Goal: Book appointment/travel/reservation

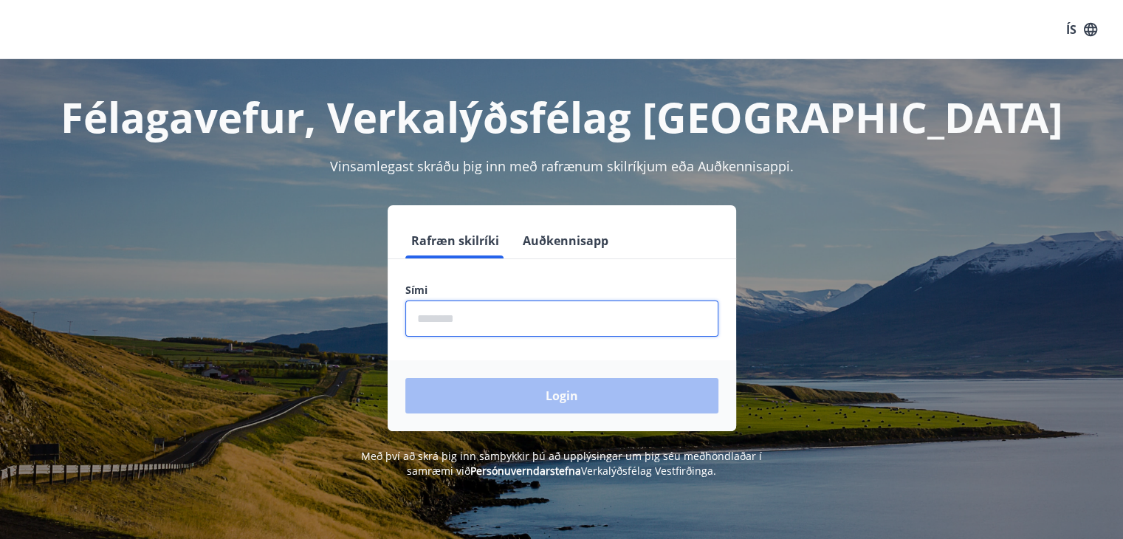
click at [452, 329] on input "phone" at bounding box center [562, 319] width 313 height 36
type input "********"
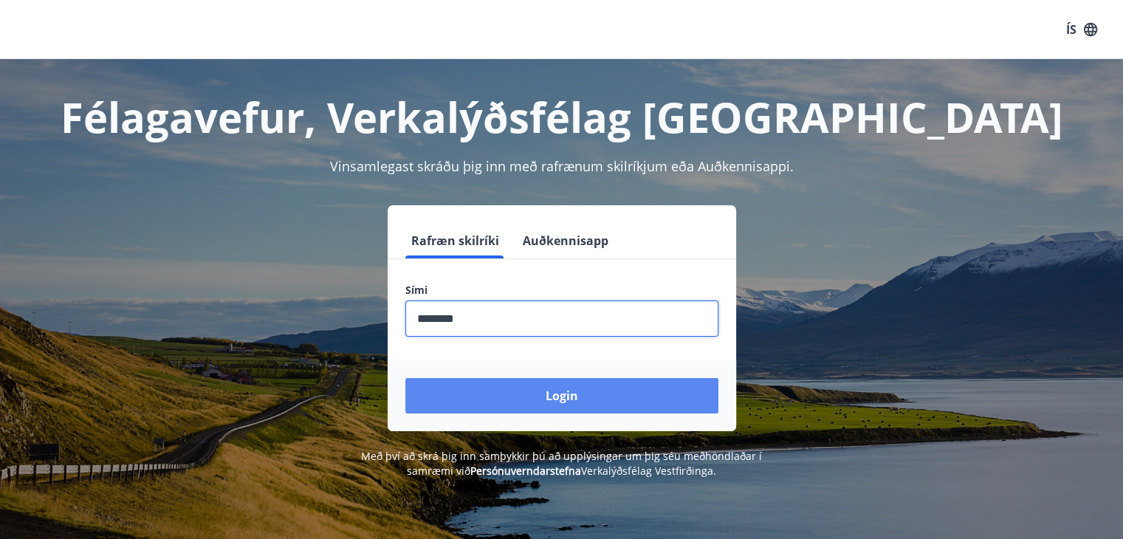
click at [569, 395] on button "Login" at bounding box center [562, 395] width 313 height 35
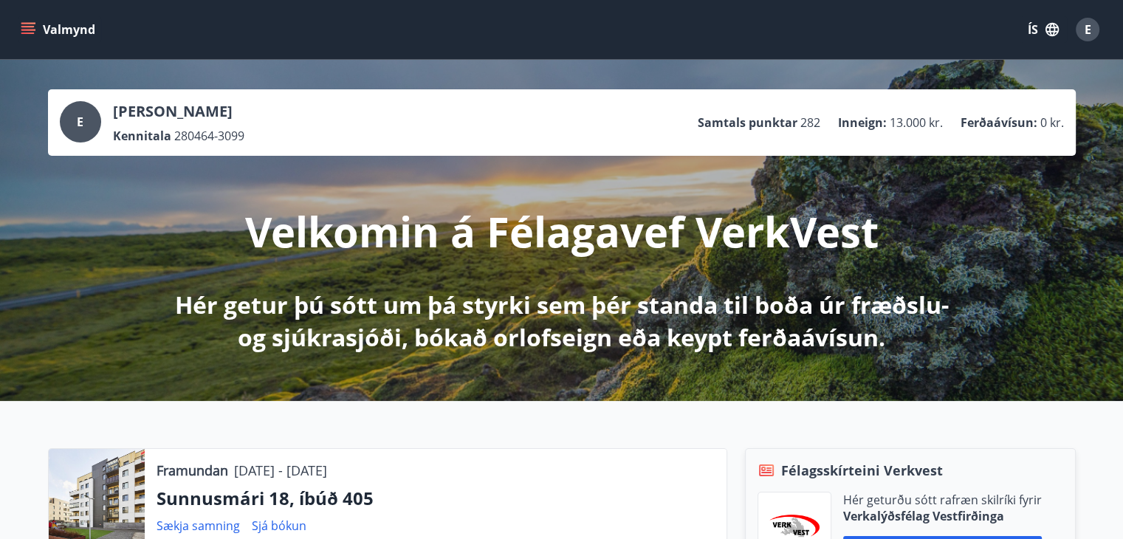
click at [32, 27] on icon "menu" at bounding box center [28, 29] width 15 height 15
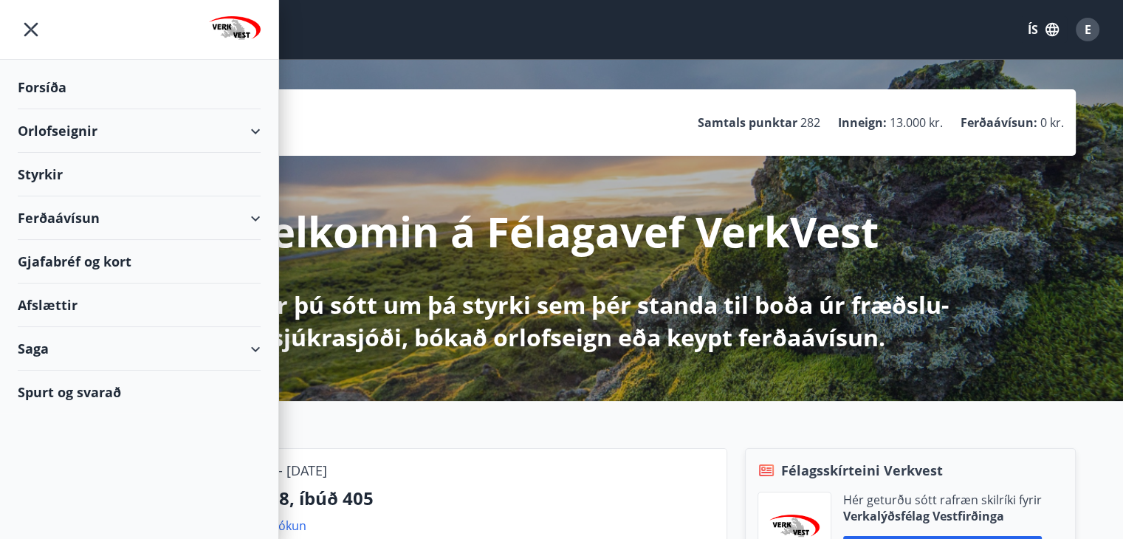
click at [68, 128] on div "Orlofseignir" at bounding box center [139, 131] width 243 height 44
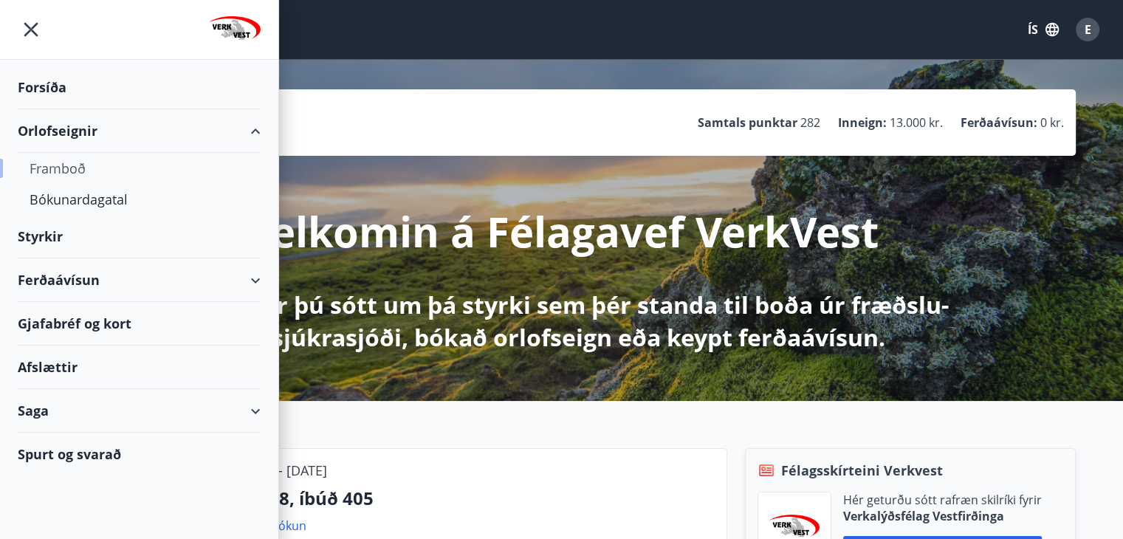
click at [66, 166] on div "Framboð" at bounding box center [139, 168] width 219 height 31
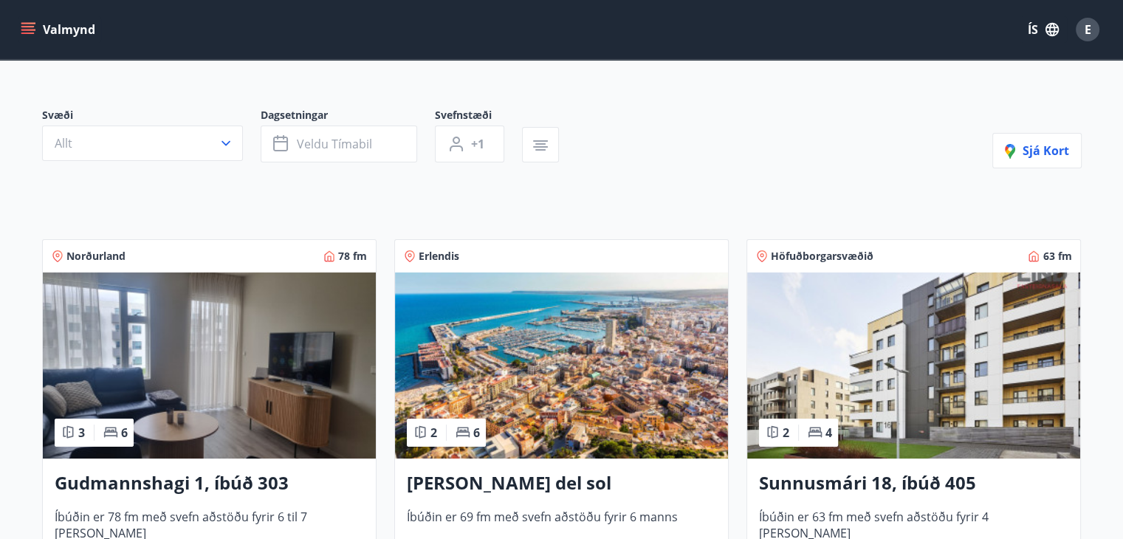
scroll to position [74, 0]
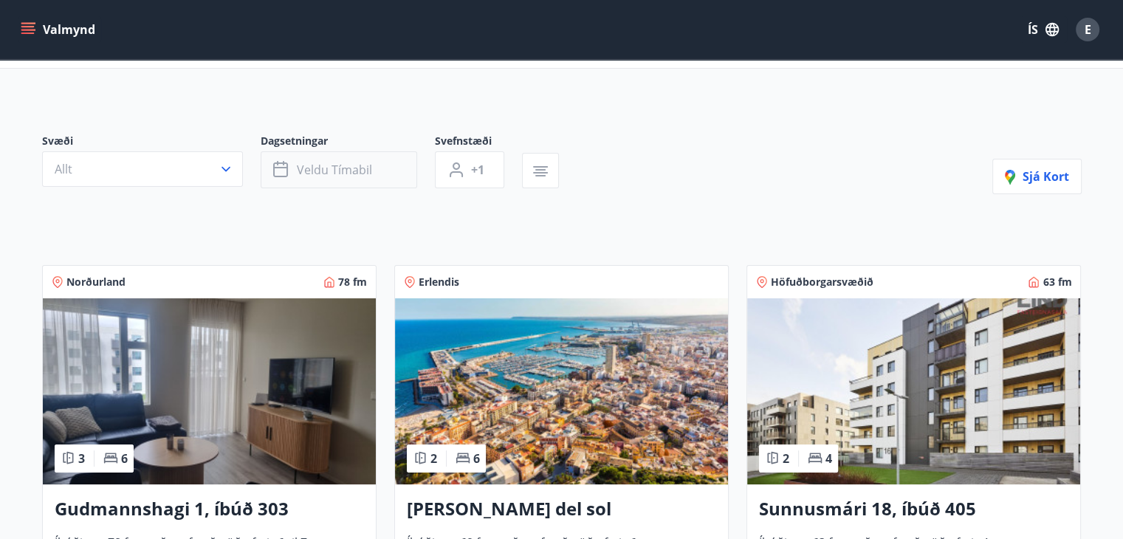
click at [335, 168] on span "Veldu tímabil" at bounding box center [334, 170] width 75 height 16
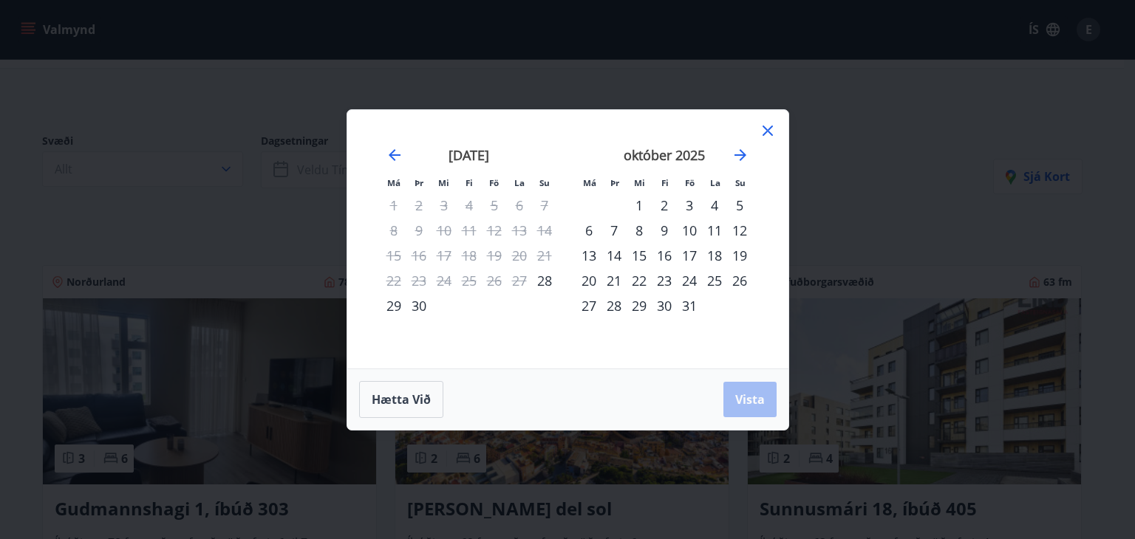
click at [544, 278] on div "28" at bounding box center [544, 280] width 25 height 25
click at [765, 124] on icon at bounding box center [768, 131] width 18 height 18
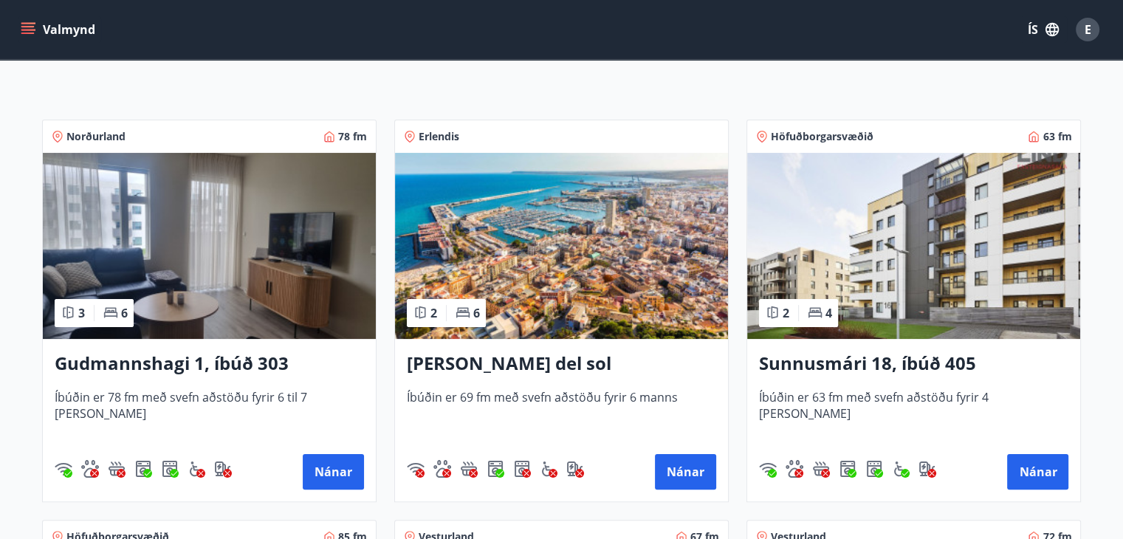
scroll to position [222, 0]
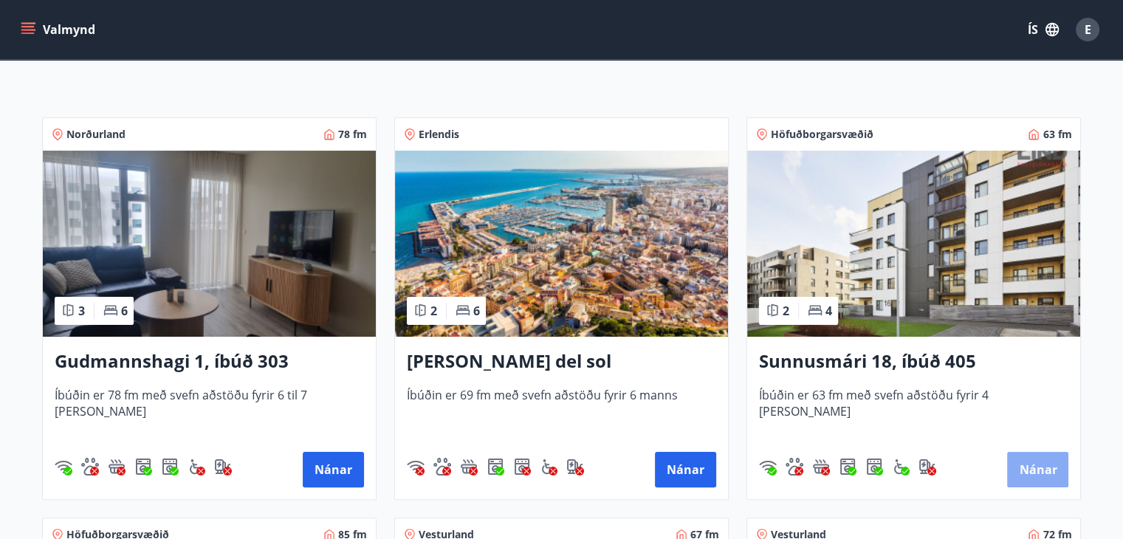
click at [1031, 460] on button "Nánar" at bounding box center [1037, 469] width 61 height 35
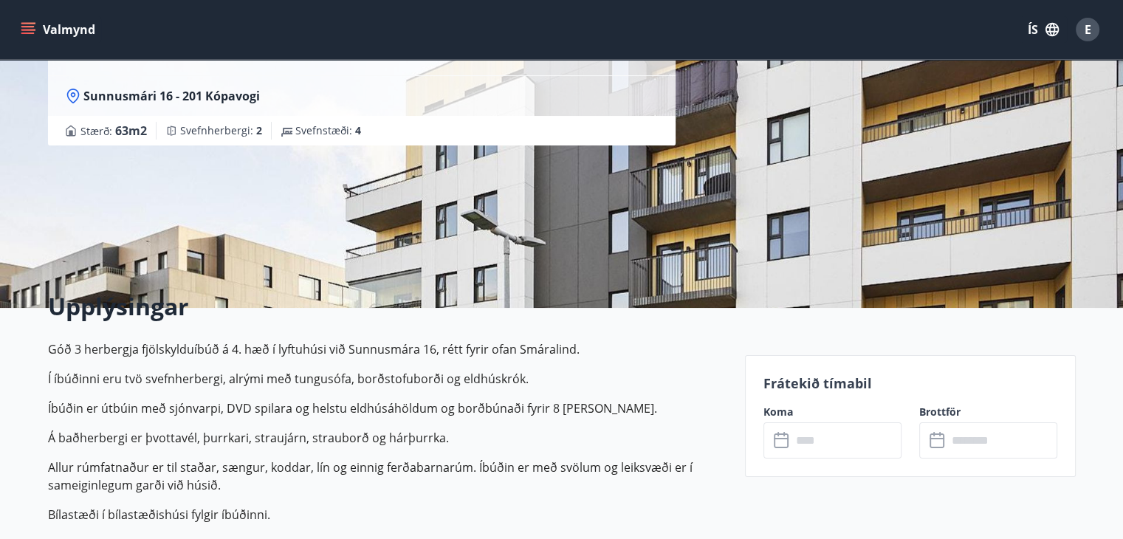
scroll to position [222, 0]
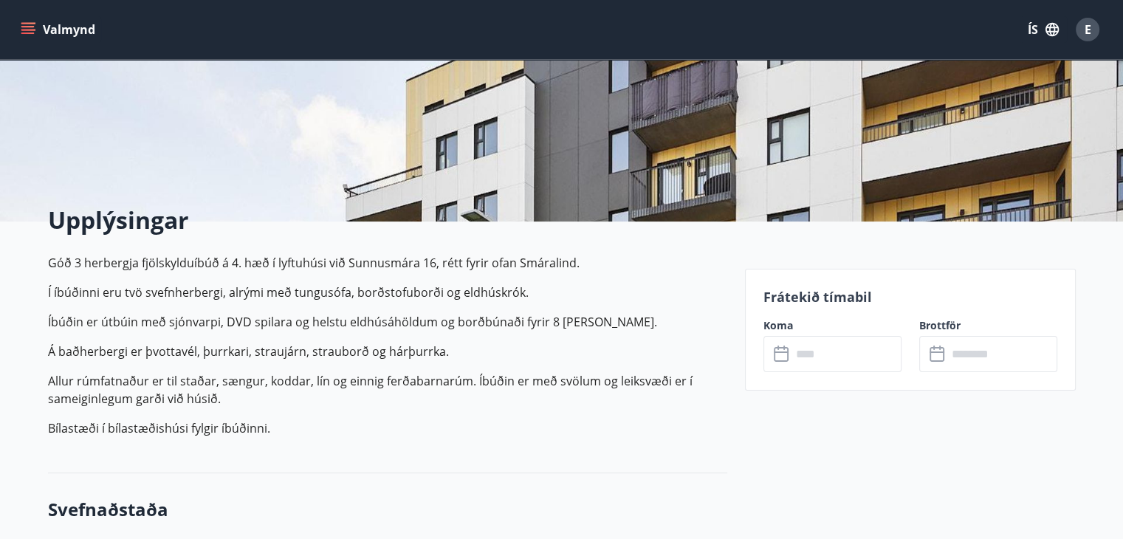
click at [831, 358] on input "text" at bounding box center [847, 354] width 110 height 36
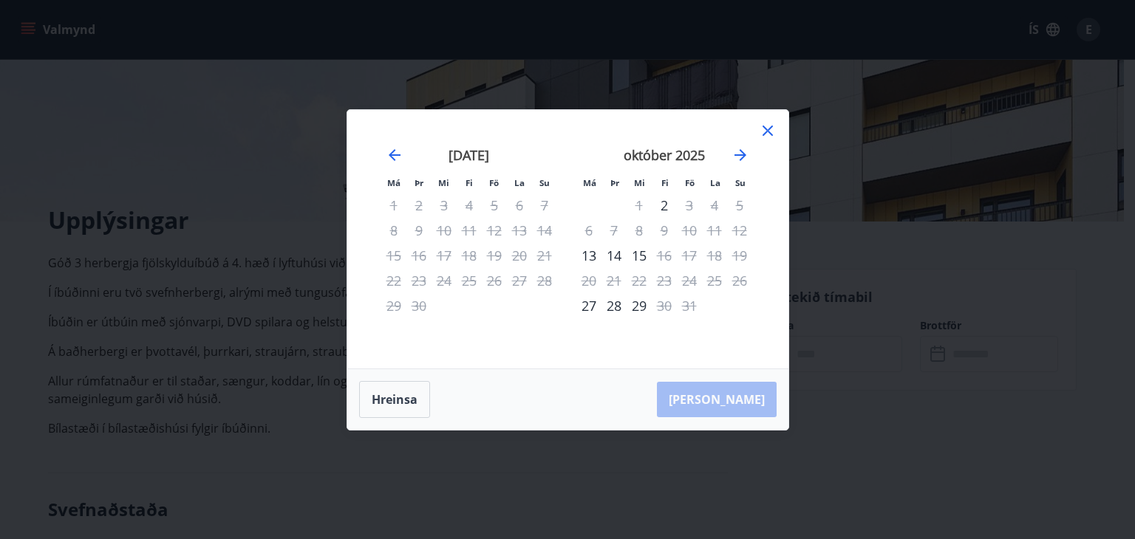
click at [766, 130] on icon at bounding box center [767, 131] width 10 height 10
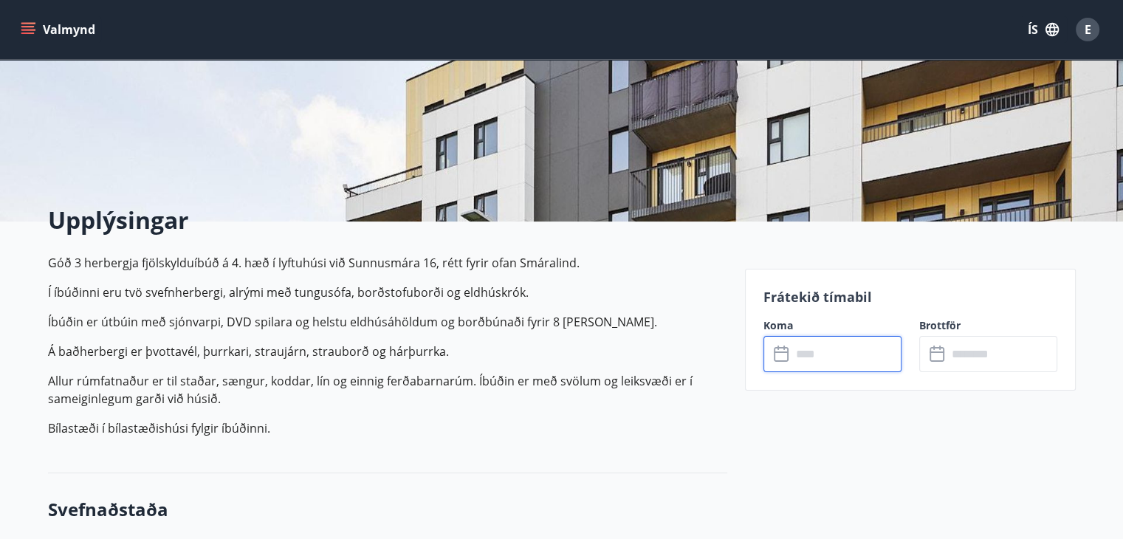
scroll to position [0, 0]
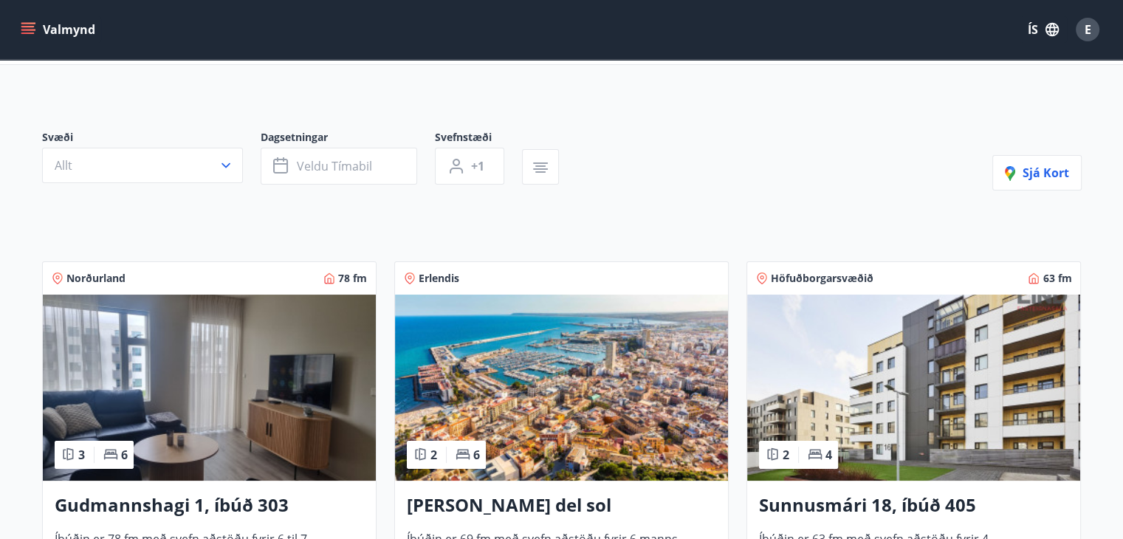
scroll to position [74, 0]
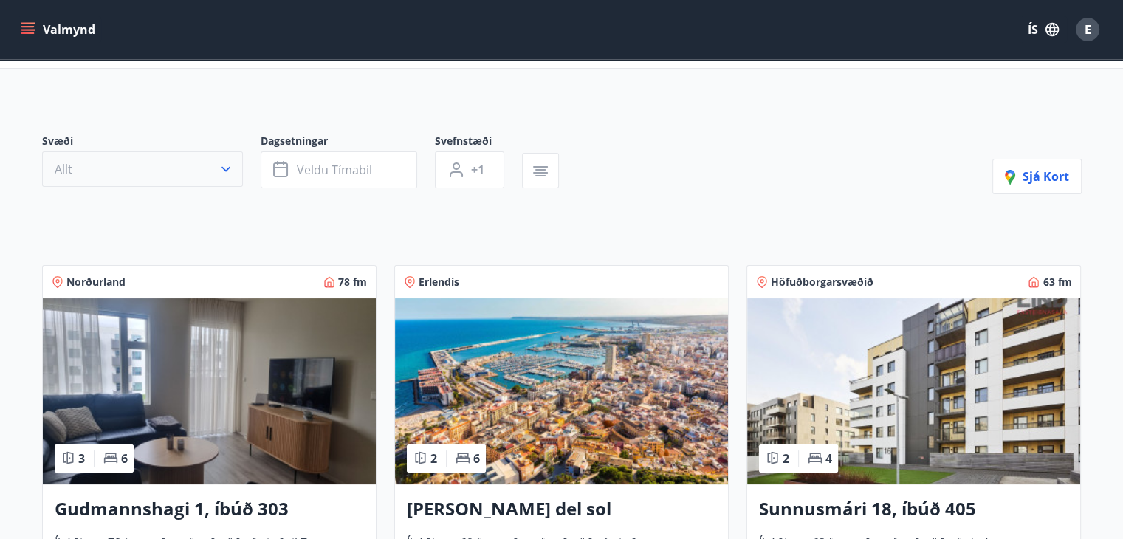
click at [229, 162] on icon "button" at bounding box center [226, 169] width 15 height 15
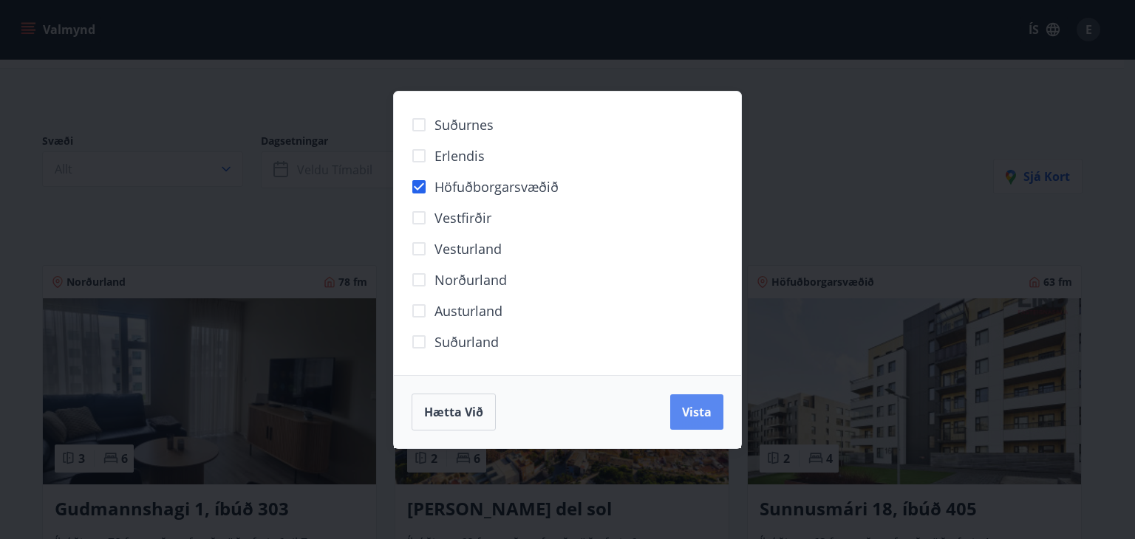
click at [690, 406] on span "Vista" at bounding box center [697, 412] width 30 height 16
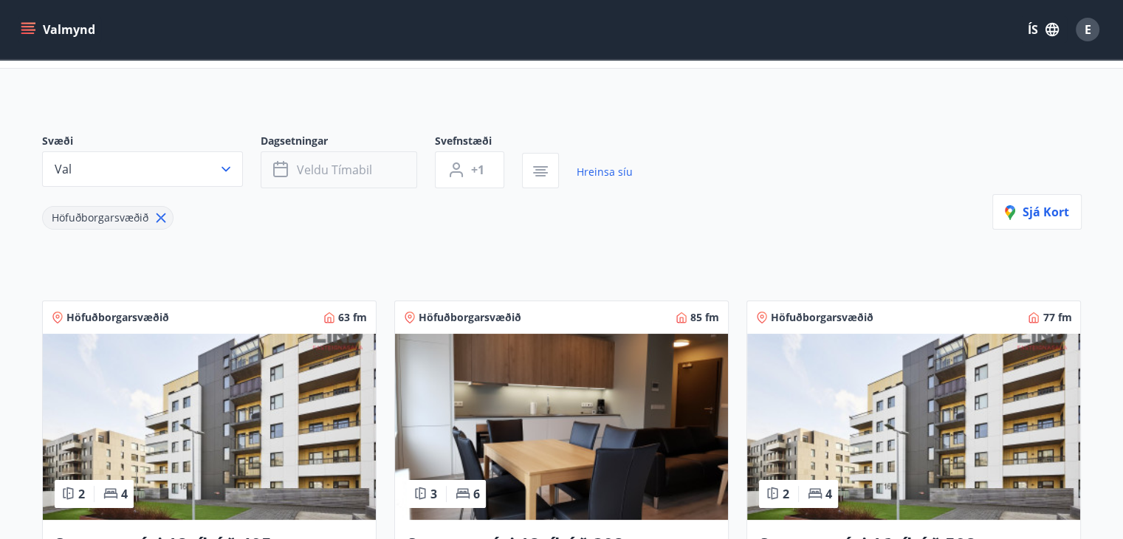
click at [331, 176] on span "Veldu tímabil" at bounding box center [334, 170] width 75 height 16
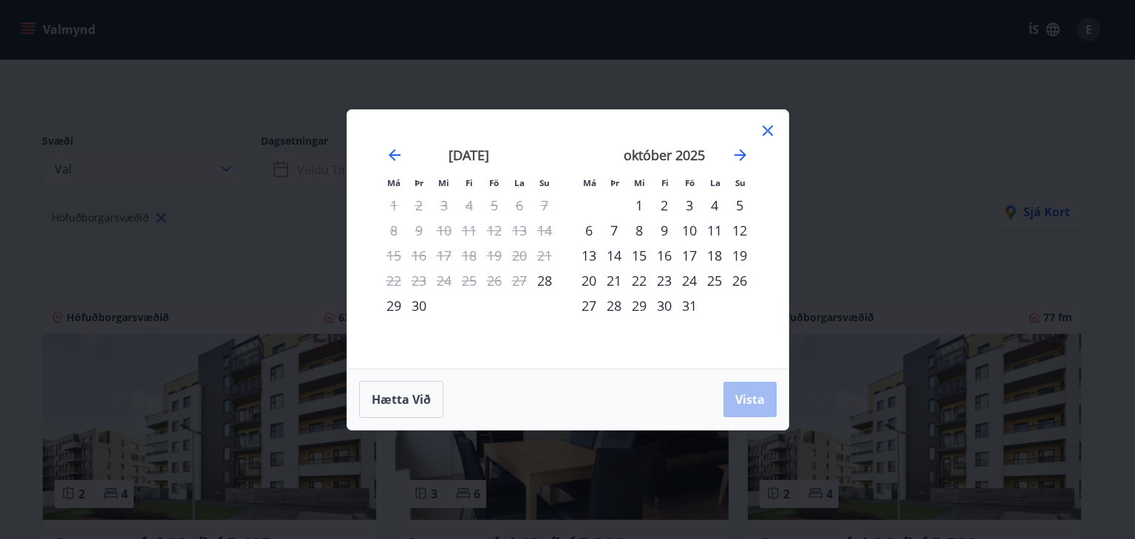
click at [545, 278] on div "28" at bounding box center [544, 280] width 25 height 25
click at [745, 395] on span "Vista" at bounding box center [750, 399] width 30 height 16
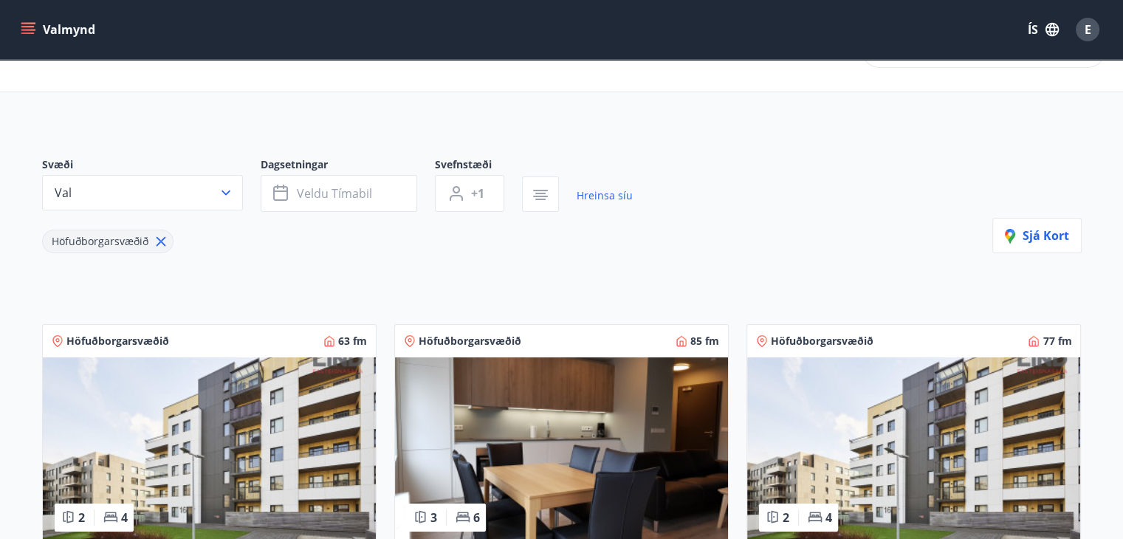
scroll to position [31, 0]
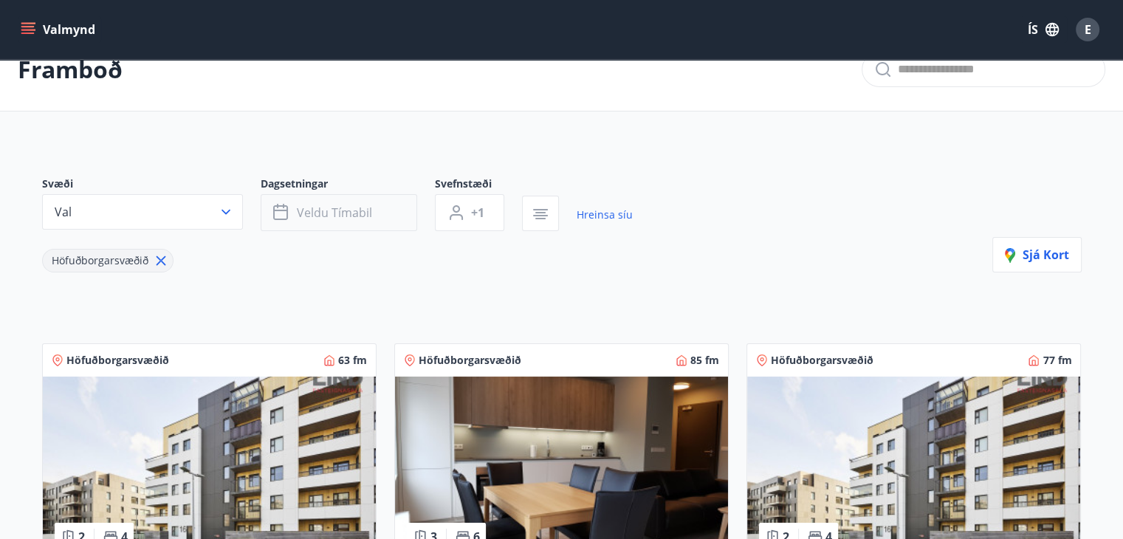
click at [397, 216] on button "Veldu tímabil" at bounding box center [339, 212] width 157 height 37
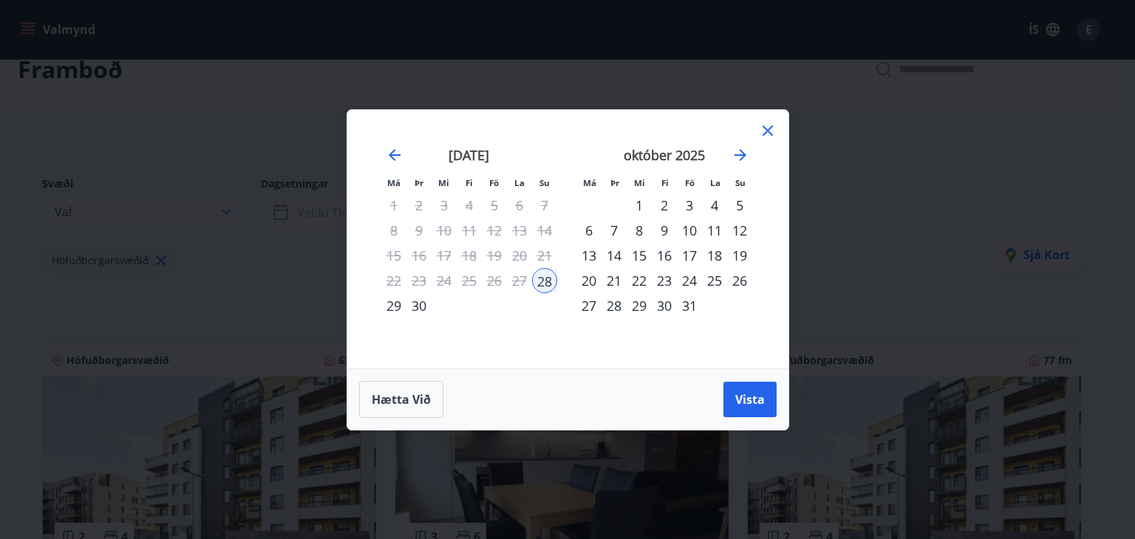
click at [663, 208] on div "2" at bounding box center [663, 205] width 25 height 25
click at [753, 400] on span "Vista" at bounding box center [750, 399] width 30 height 16
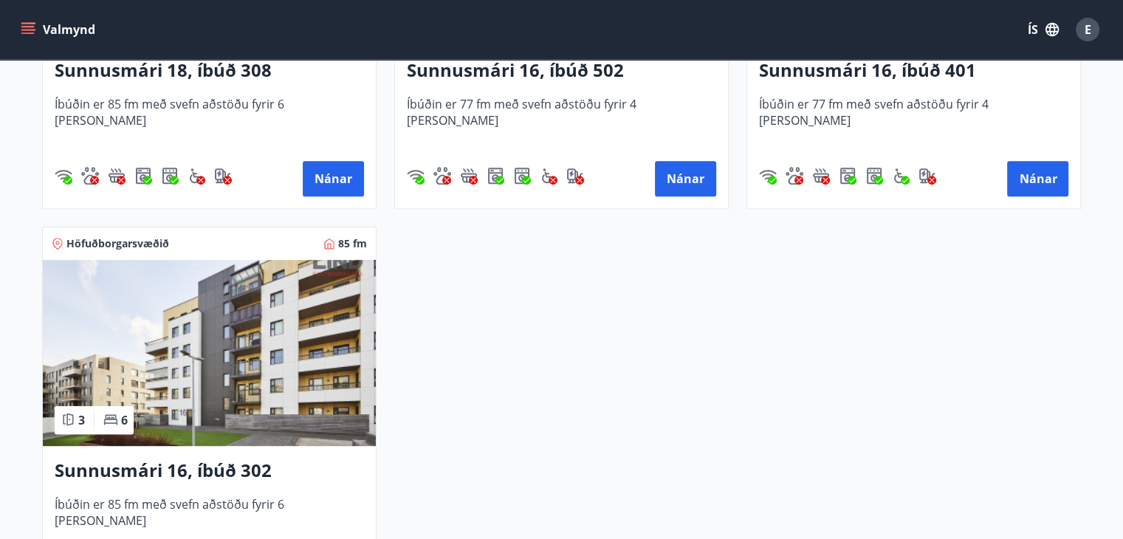
scroll to position [253, 0]
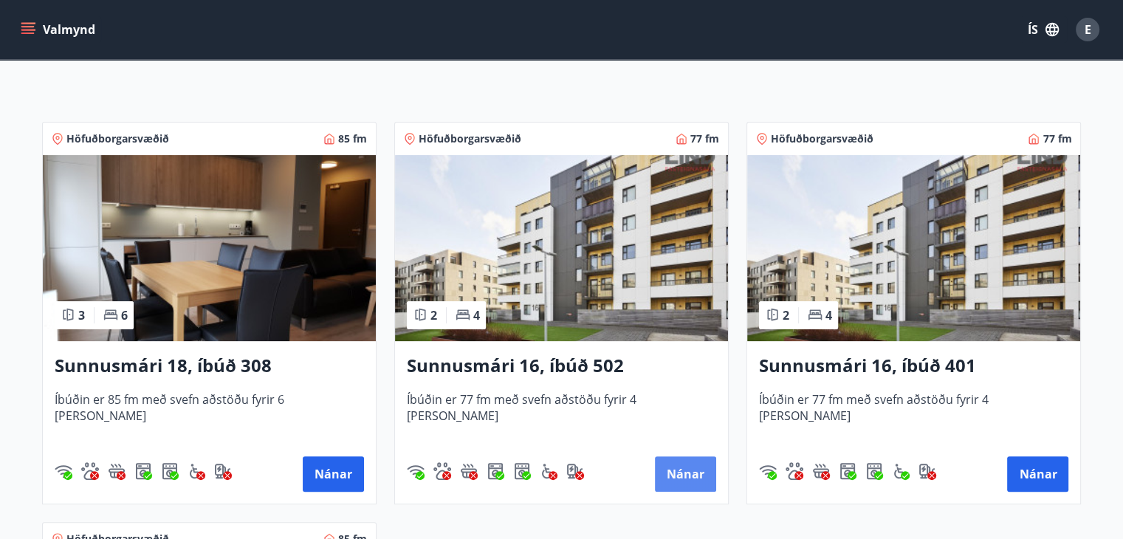
click at [674, 473] on button "Nánar" at bounding box center [685, 473] width 61 height 35
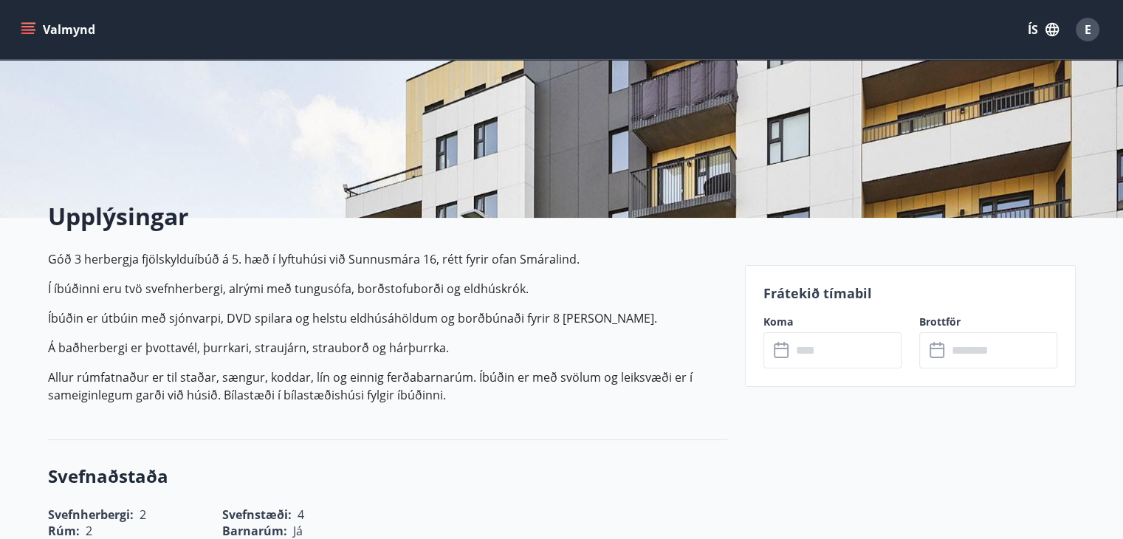
scroll to position [222, 0]
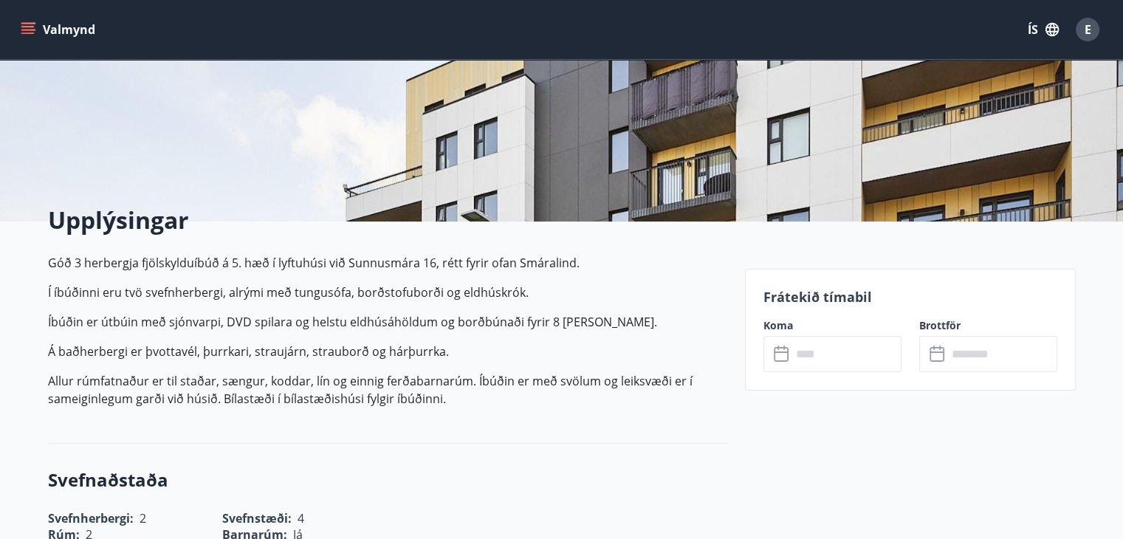
click at [829, 352] on input "text" at bounding box center [847, 354] width 110 height 36
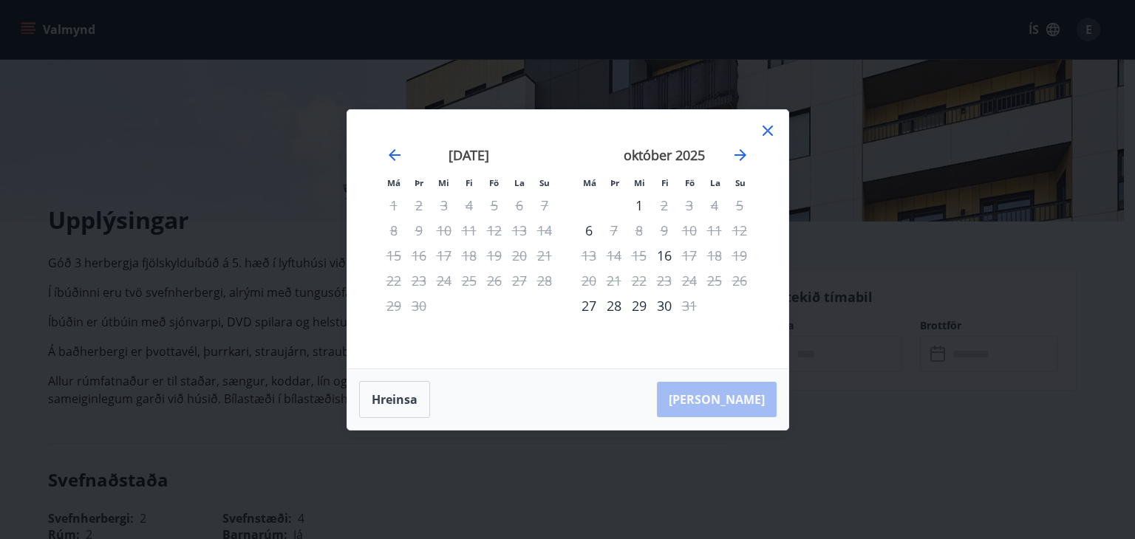
click at [767, 126] on icon at bounding box center [768, 131] width 18 height 18
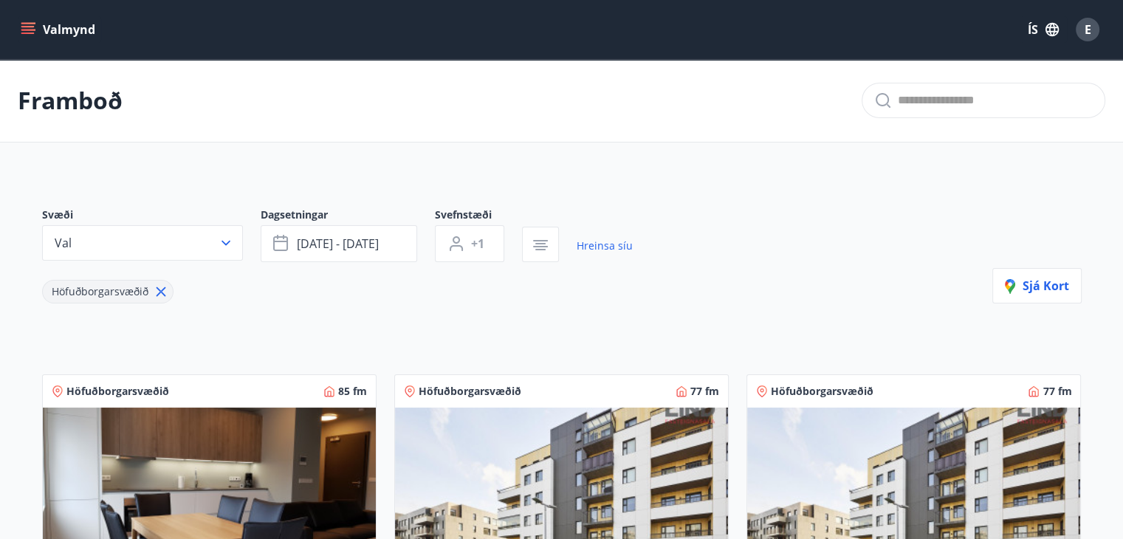
click at [28, 30] on icon "menu" at bounding box center [29, 29] width 16 height 1
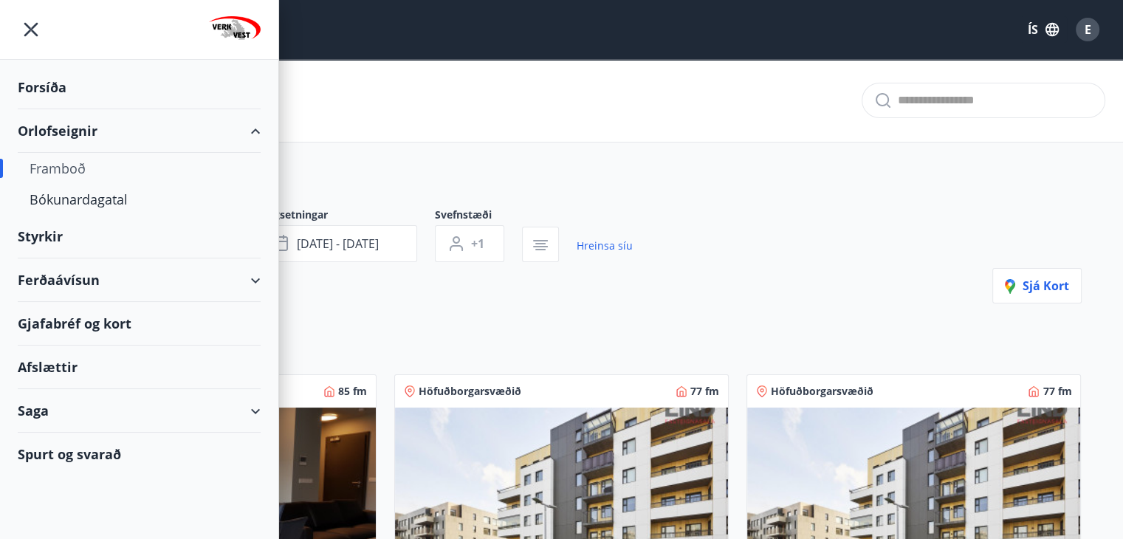
click at [48, 81] on div "Forsíða" at bounding box center [139, 88] width 243 height 44
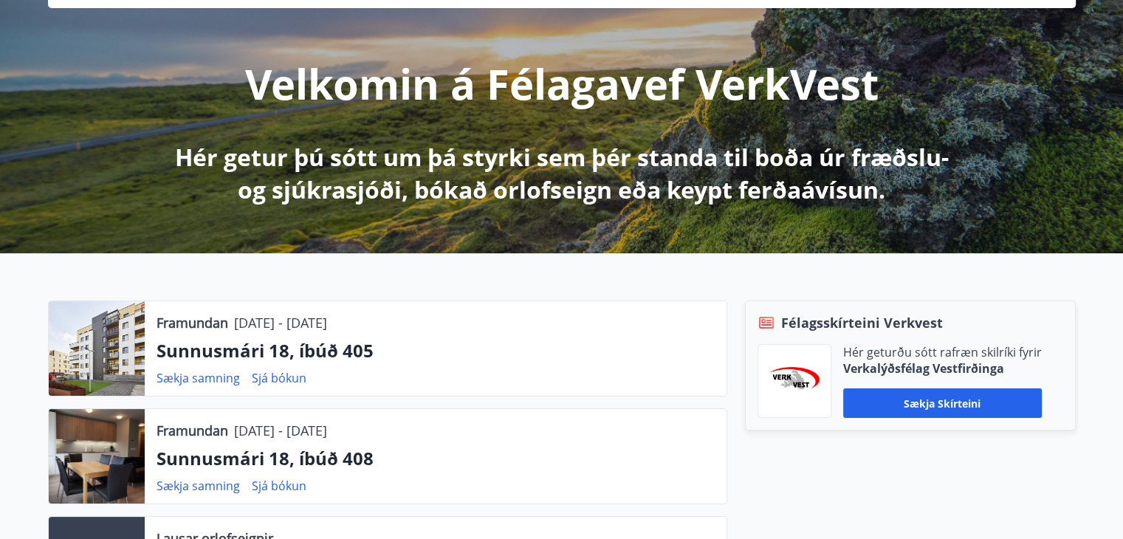
scroll to position [222, 0]
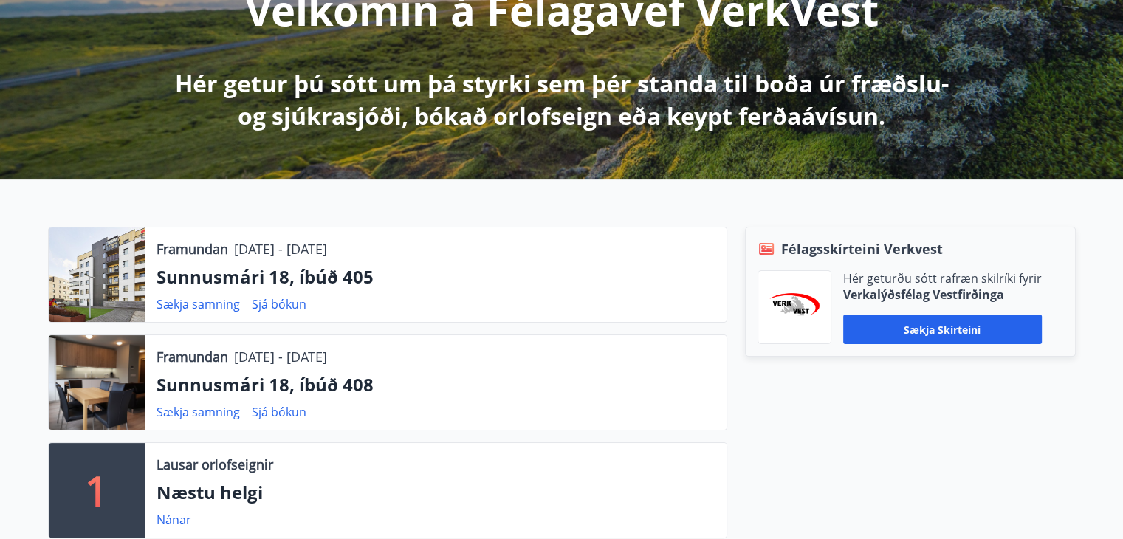
click at [705, 206] on div "Framundan [DATE] - [DATE] Sunnusmári 18, íbúð 405 Sækja samning Sjá bókun Framu…" at bounding box center [561, 430] width 1123 height 502
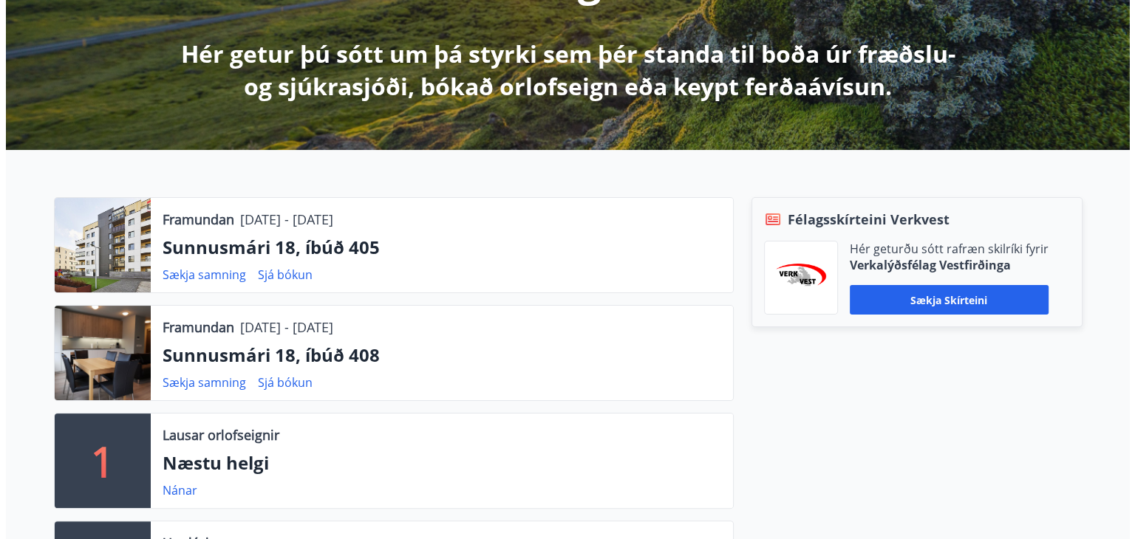
scroll to position [0, 0]
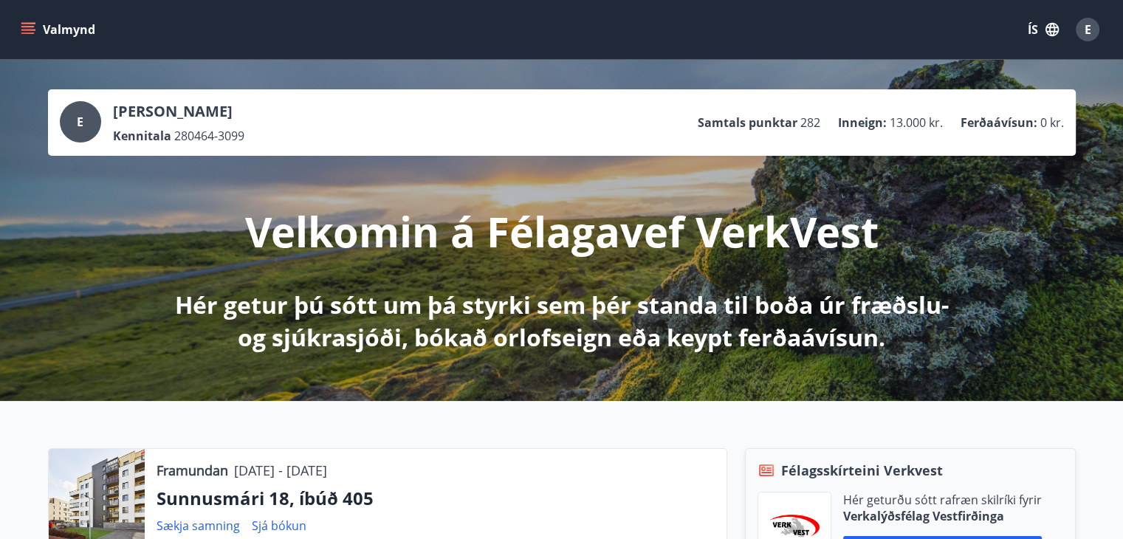
click at [1087, 35] on span "E" at bounding box center [1088, 29] width 7 height 16
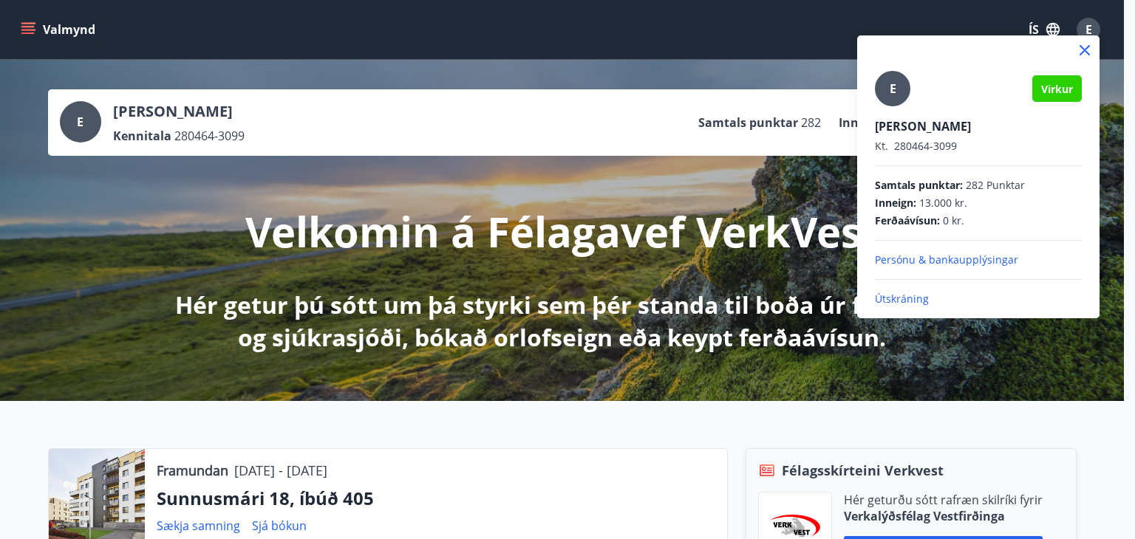
click at [910, 296] on p "Útskráning" at bounding box center [978, 299] width 207 height 15
